Goal: Use online tool/utility

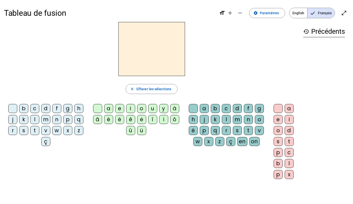
click at [251, 47] on div at bounding box center [151, 49] width 295 height 54
drag, startPoint x: 24, startPoint y: 109, endPoint x: 145, endPoint y: 51, distance: 134.2
click at [145, 51] on div "close [PERSON_NAME] les sélections b c d f g h j k l m n p q r s t v w x z ç a …" at bounding box center [151, 102] width 295 height 161
click at [27, 108] on div "b" at bounding box center [23, 108] width 9 height 9
click at [109, 109] on div "a" at bounding box center [108, 108] width 9 height 9
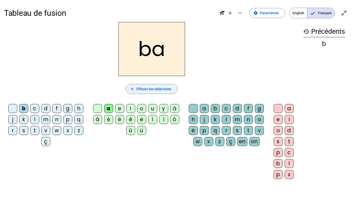
click at [148, 89] on span "Effacer les sélections" at bounding box center [153, 89] width 35 height 6
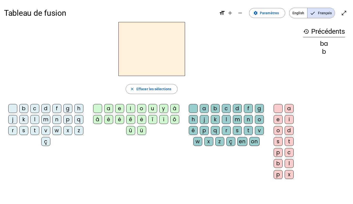
click at [45, 110] on div "d" at bounding box center [45, 108] width 9 height 9
click at [108, 108] on div "a" at bounding box center [108, 108] width 9 height 9
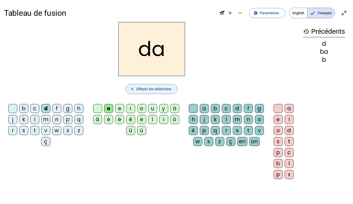
click at [148, 86] on span "button" at bounding box center [151, 89] width 51 height 12
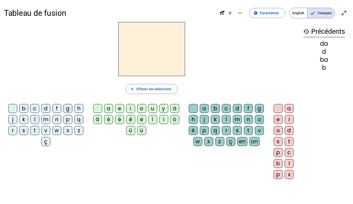
click at [306, 31] on mat-icon "history" at bounding box center [306, 32] width 6 height 6
click at [307, 31] on mat-icon "history" at bounding box center [306, 32] width 6 height 6
